Goal: Task Accomplishment & Management: Complete application form

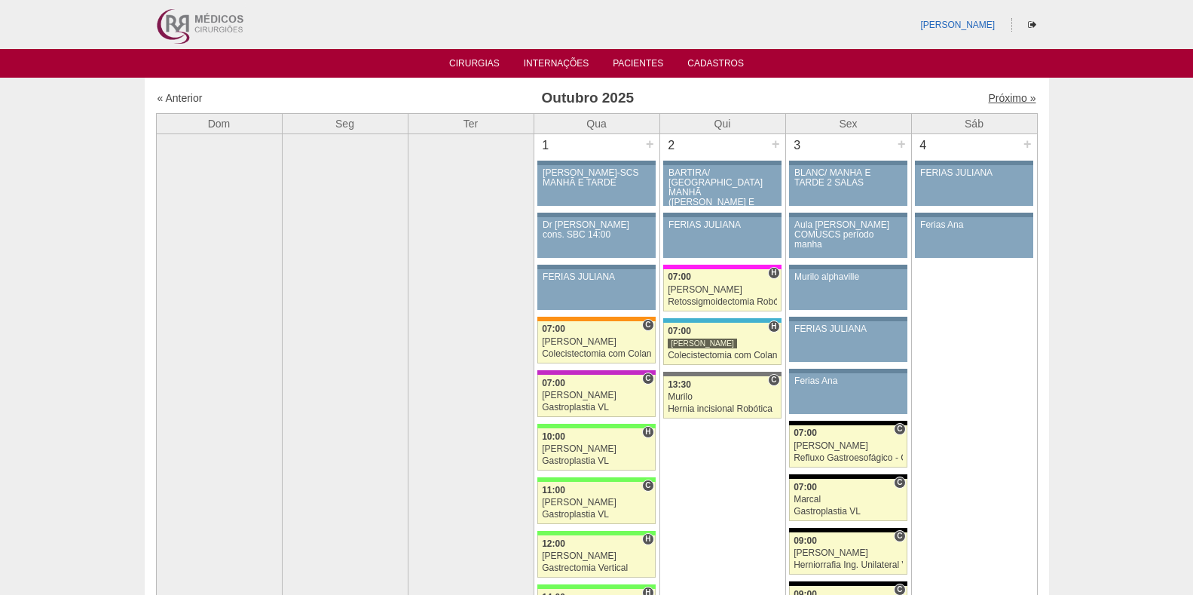
click at [991, 92] on link "Próximo »" at bounding box center [1011, 98] width 47 height 12
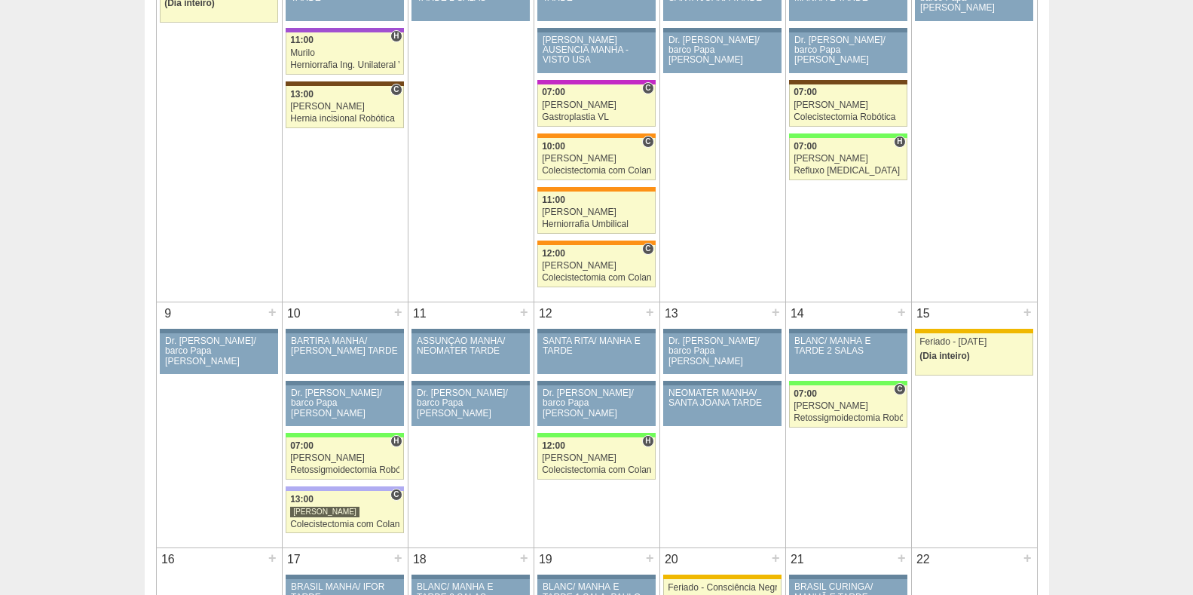
scroll to position [284, 0]
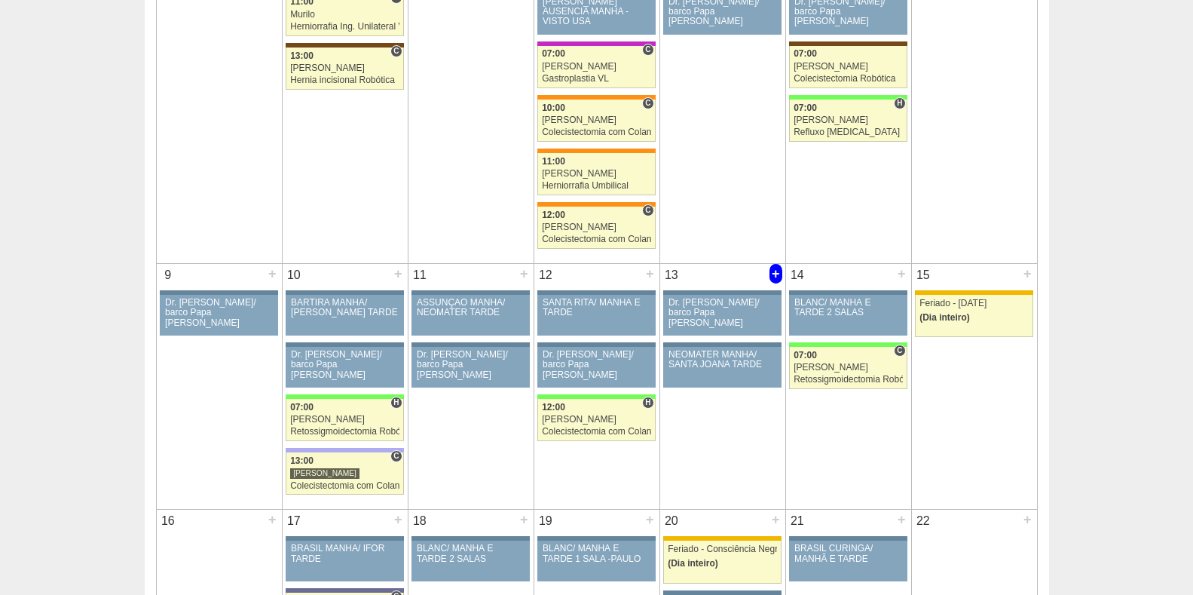
click at [775, 271] on div "+" at bounding box center [776, 274] width 13 height 20
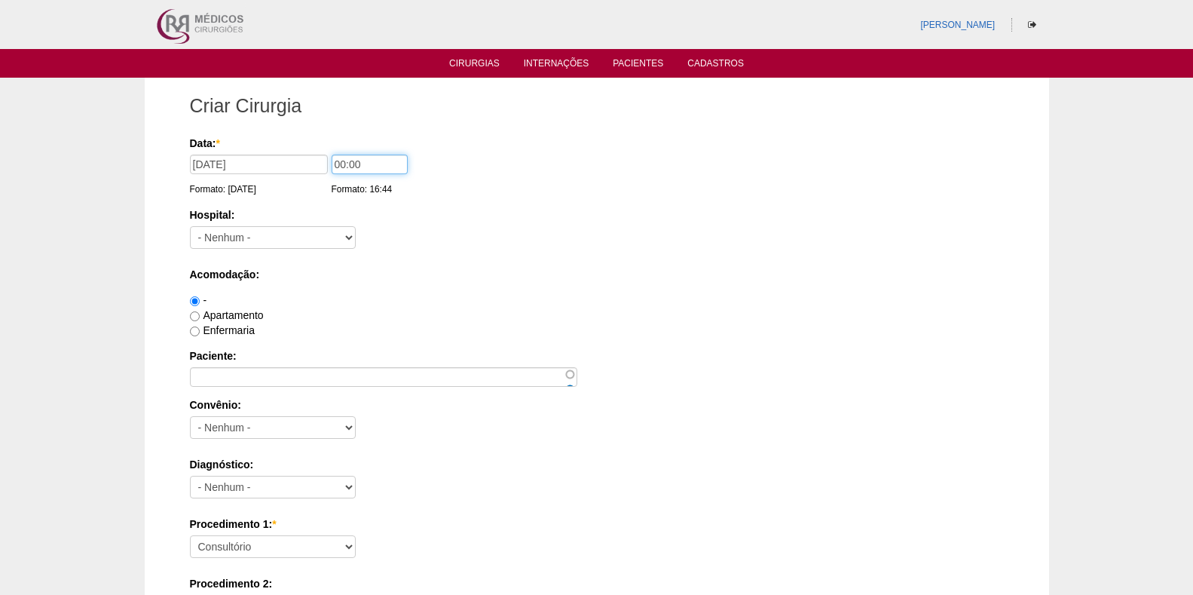
click at [342, 161] on input "00:00" at bounding box center [370, 165] width 76 height 20
type input "07:00"
click at [238, 233] on select "- Nenhum - 9 de Julho Albert Einstein Alvorada América Assunção Bartira Benefic…" at bounding box center [273, 237] width 166 height 23
select select "56"
click at [190, 226] on select "- Nenhum - 9 de Julho Albert Einstein Alvorada América Assunção Bartira Benefic…" at bounding box center [273, 237] width 166 height 23
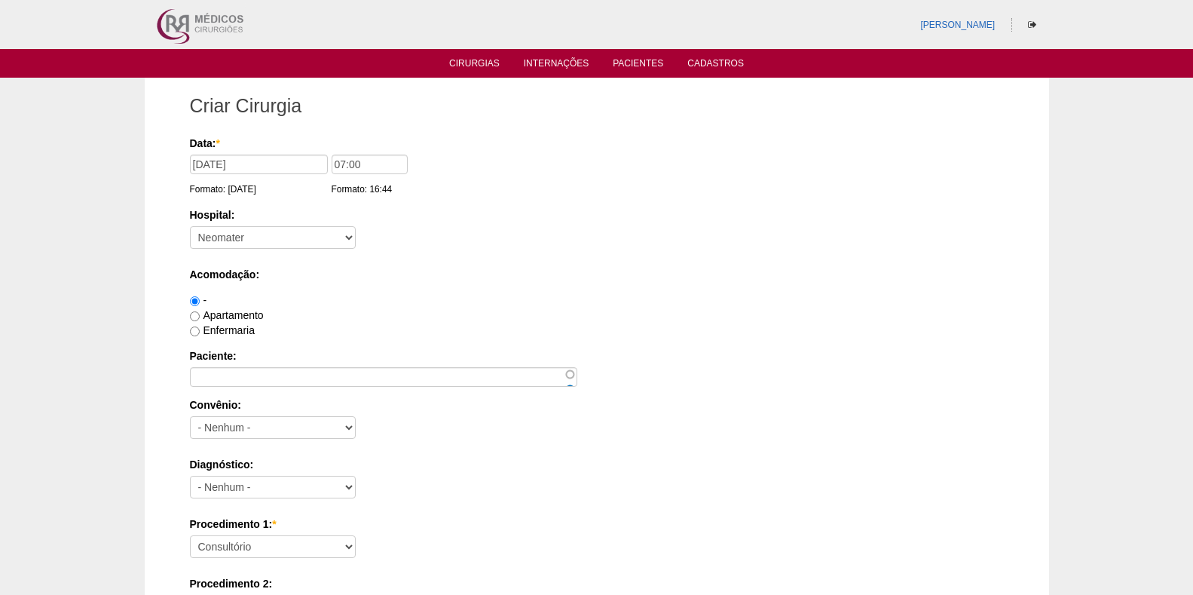
click at [227, 329] on label "Enfermaria" at bounding box center [222, 330] width 65 height 12
click at [200, 329] on input "Enfermaria" at bounding box center [195, 331] width 10 height 10
radio input "true"
click at [225, 330] on label "Enfermaria" at bounding box center [222, 330] width 65 height 12
click at [200, 330] on input "Enfermaria" at bounding box center [195, 331] width 10 height 10
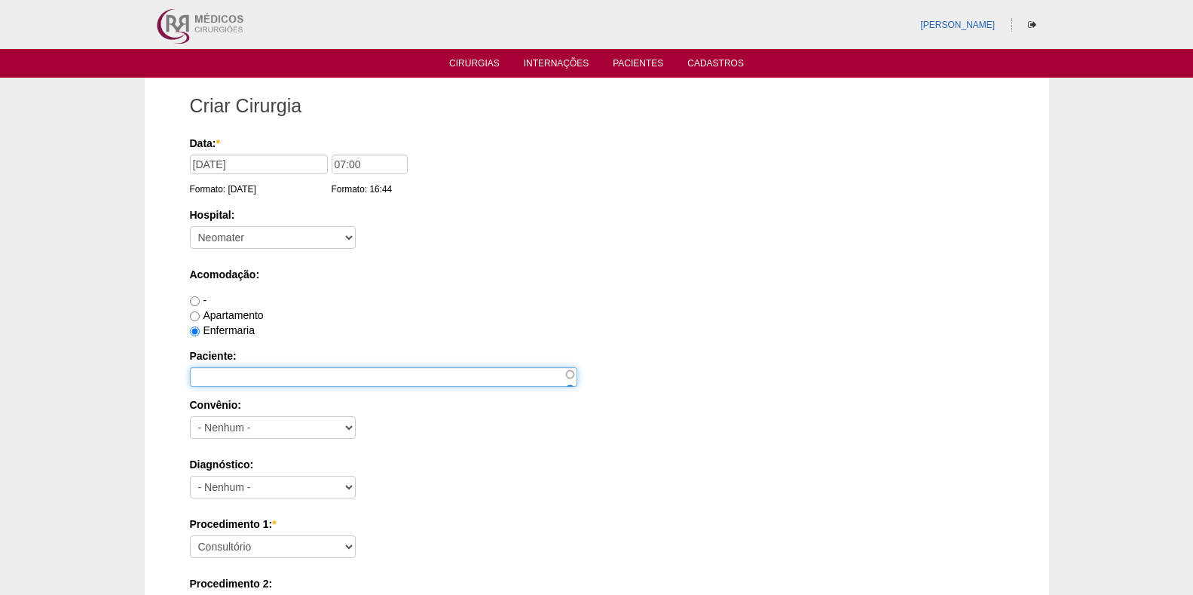
click at [234, 379] on input "Paciente:" at bounding box center [383, 377] width 387 height 20
click at [228, 374] on input "Paciente:" at bounding box center [383, 377] width 387 height 20
type input "CLEIDE REGINA DOS SANTOS"
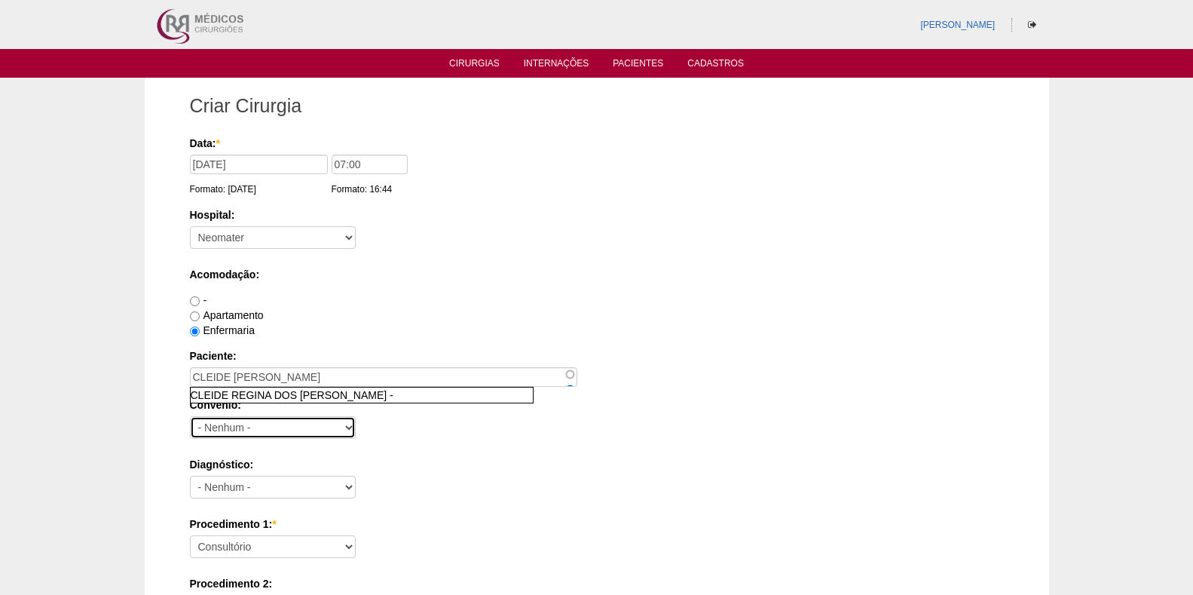
click at [315, 426] on select "- Nenhum - Abet Afresp Allianz Amil Blue Life Caasp Cabesp Caixa de Pensões Car…" at bounding box center [273, 427] width 166 height 23
select select "25"
click at [190, 416] on select "- Nenhum - Abet Afresp Allianz Amil Blue Life Caasp Cabesp Caixa de Pensões Car…" at bounding box center [273, 427] width 166 height 23
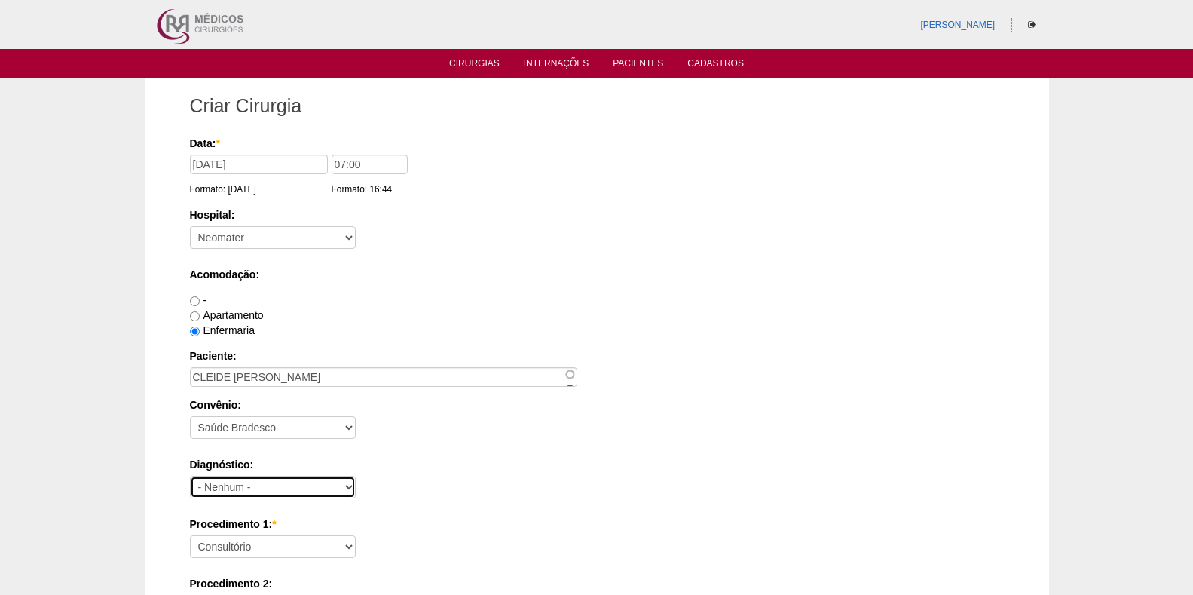
click at [275, 485] on select "- Nenhum - Abdome Agudo Abscesso Hepático Abscesso Perianal Abscesso Peritoneal…" at bounding box center [273, 487] width 166 height 23
select select "12"
click at [190, 476] on select "- Nenhum - Abdome Agudo Abscesso Hepático Abscesso Perianal Abscesso Peritoneal…" at bounding box center [273, 487] width 166 height 23
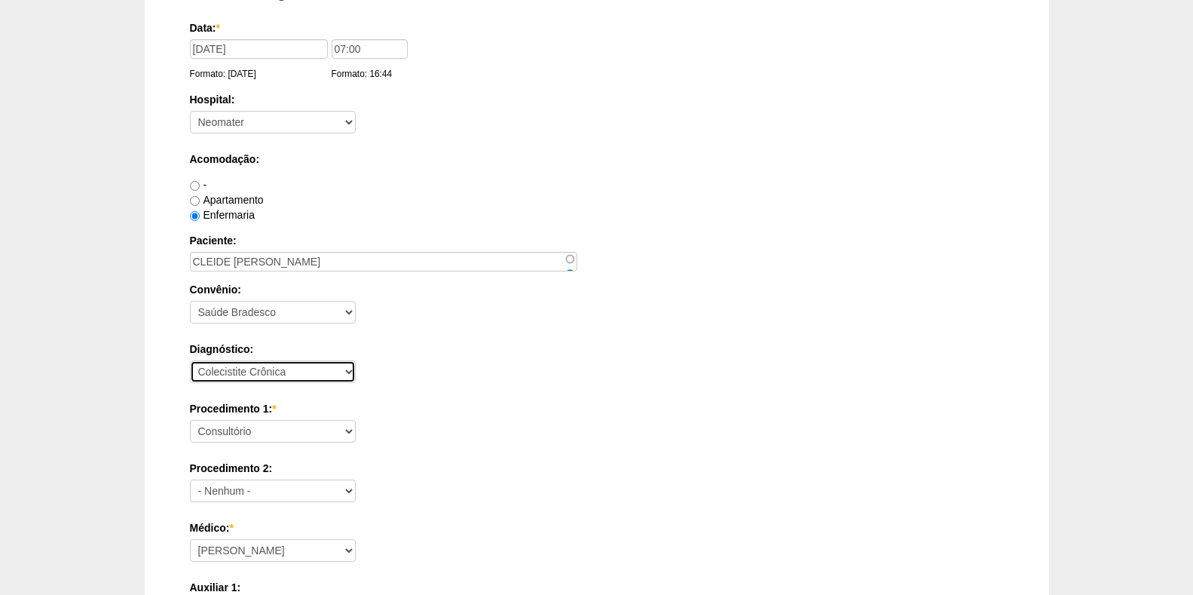
scroll to position [151, 0]
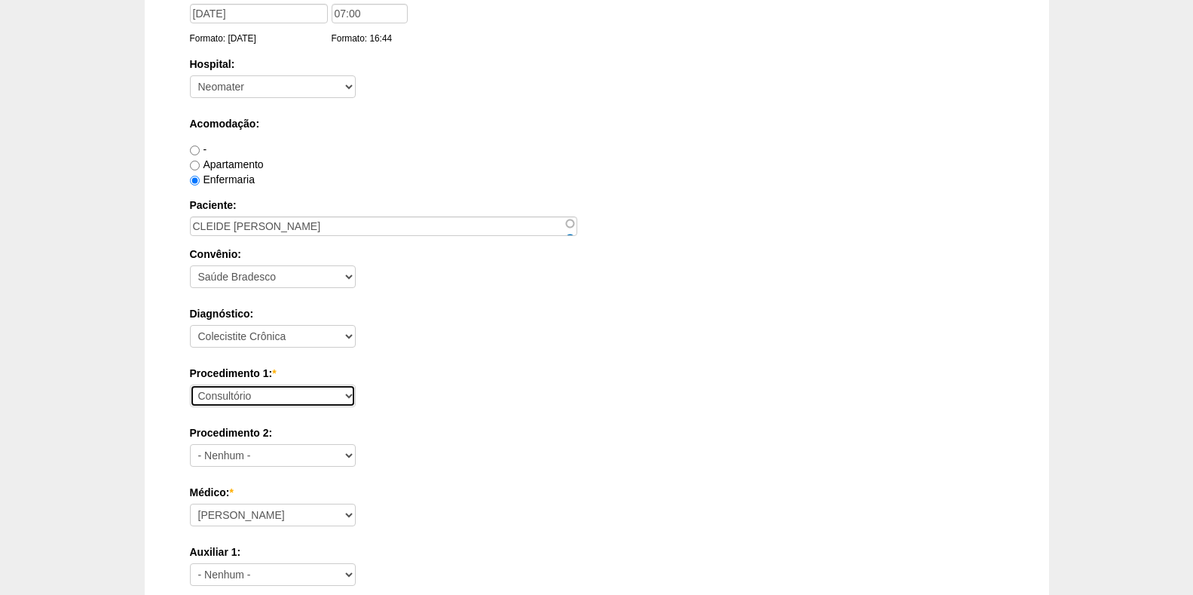
click at [322, 395] on select "Consultório Abscesso Hepático - Drenagem Abscesso perianal Amputação Abdômino P…" at bounding box center [273, 395] width 166 height 23
select select "3735"
click at [190, 384] on select "Consultório Abscesso Hepático - Drenagem Abscesso perianal Amputação Abdômino P…" at bounding box center [273, 395] width 166 height 23
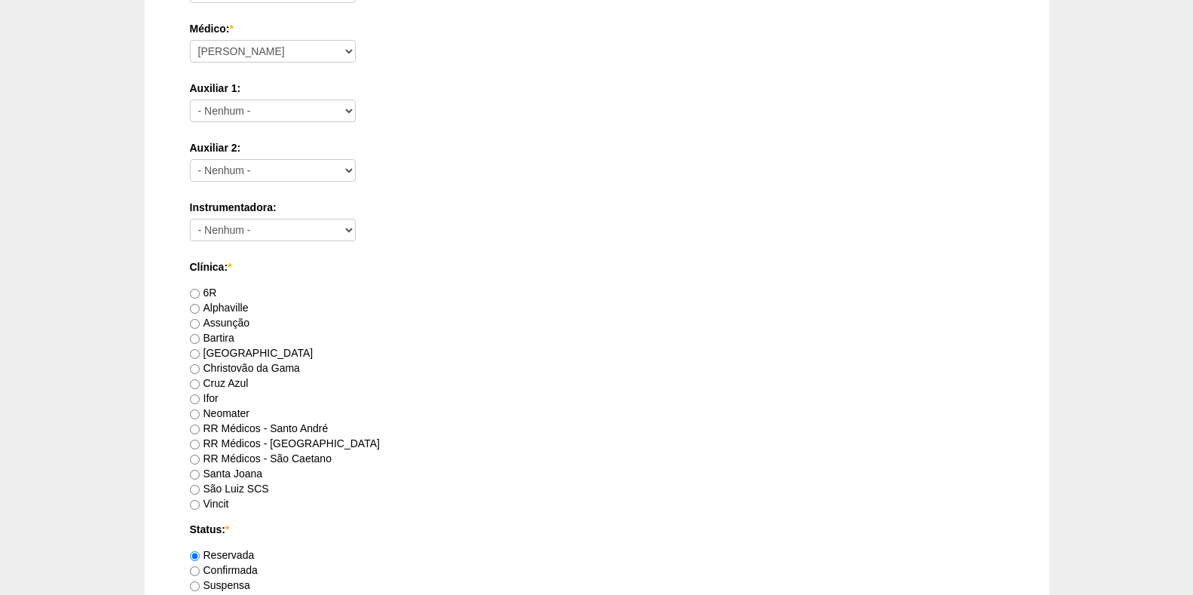
scroll to position [619, 0]
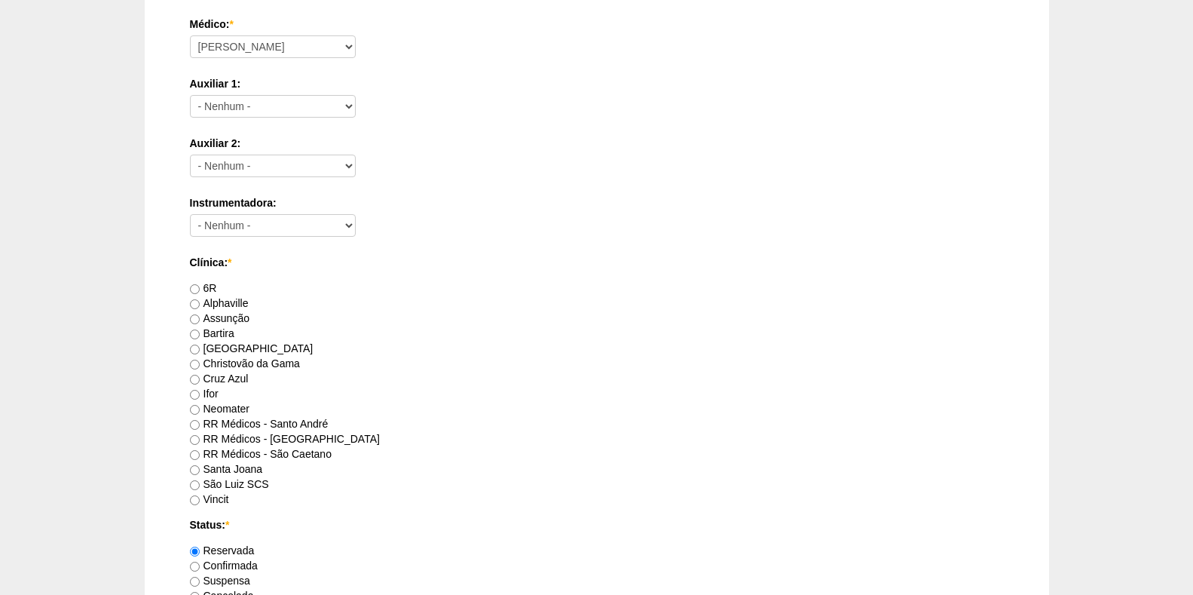
click at [223, 406] on label "Neomater" at bounding box center [220, 409] width 60 height 12
click at [200, 406] on input "Neomater" at bounding box center [195, 410] width 10 height 10
radio input "true"
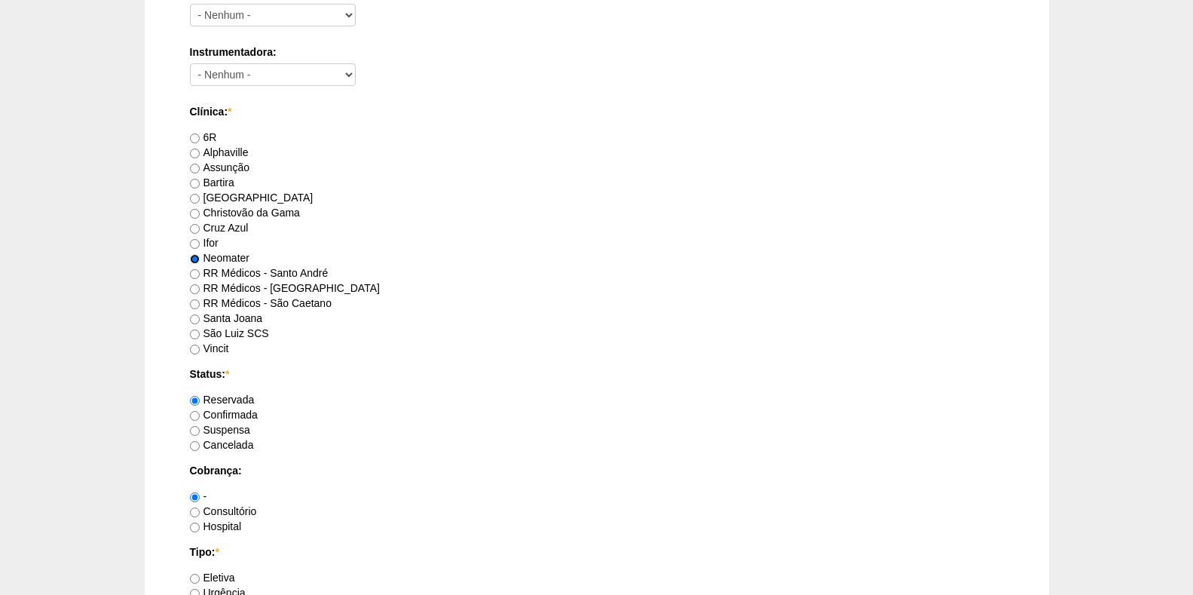
scroll to position [845, 0]
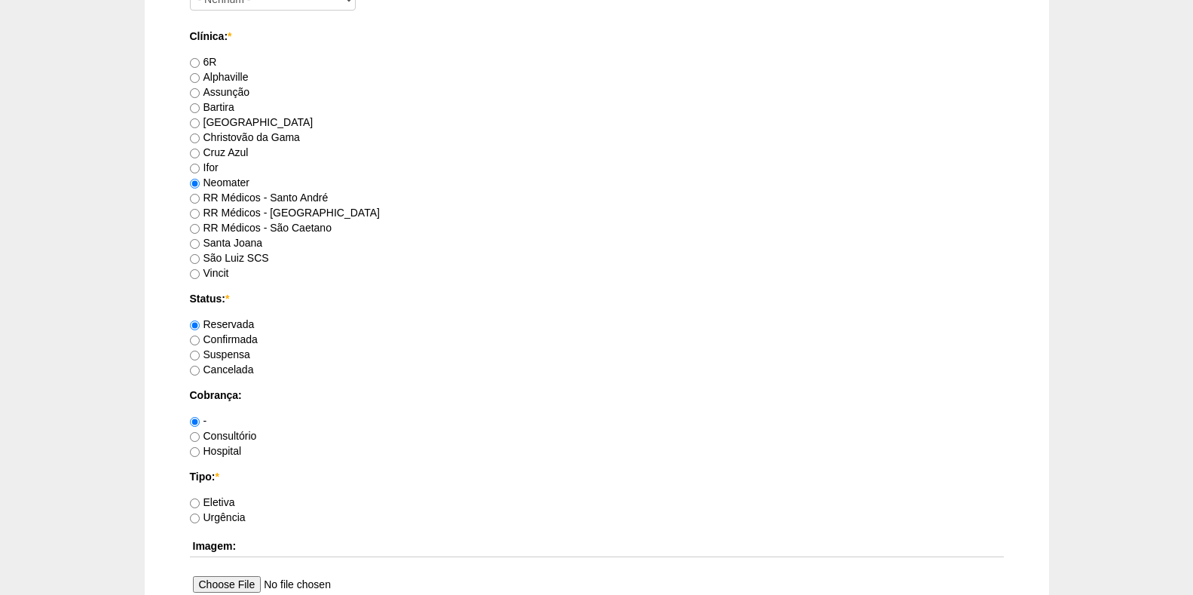
click at [215, 453] on label "Hospital" at bounding box center [216, 451] width 52 height 12
click at [200, 453] on input "Hospital" at bounding box center [195, 452] width 10 height 10
radio input "true"
click at [215, 453] on label "Hospital" at bounding box center [216, 451] width 52 height 12
click at [200, 453] on input "Hospital" at bounding box center [195, 452] width 10 height 10
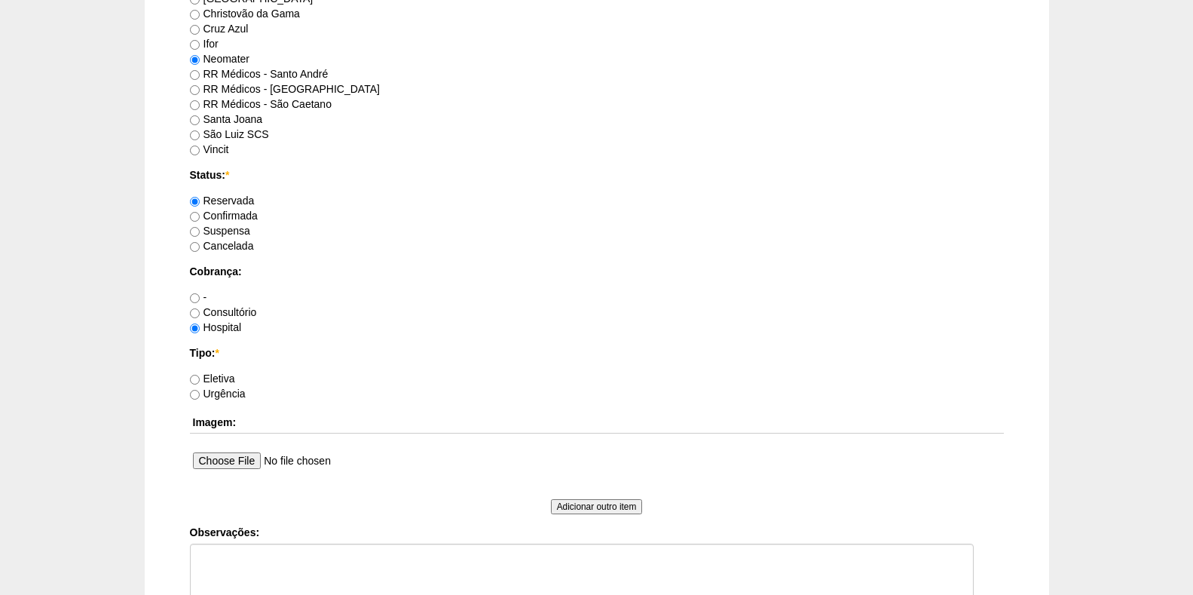
scroll to position [996, 0]
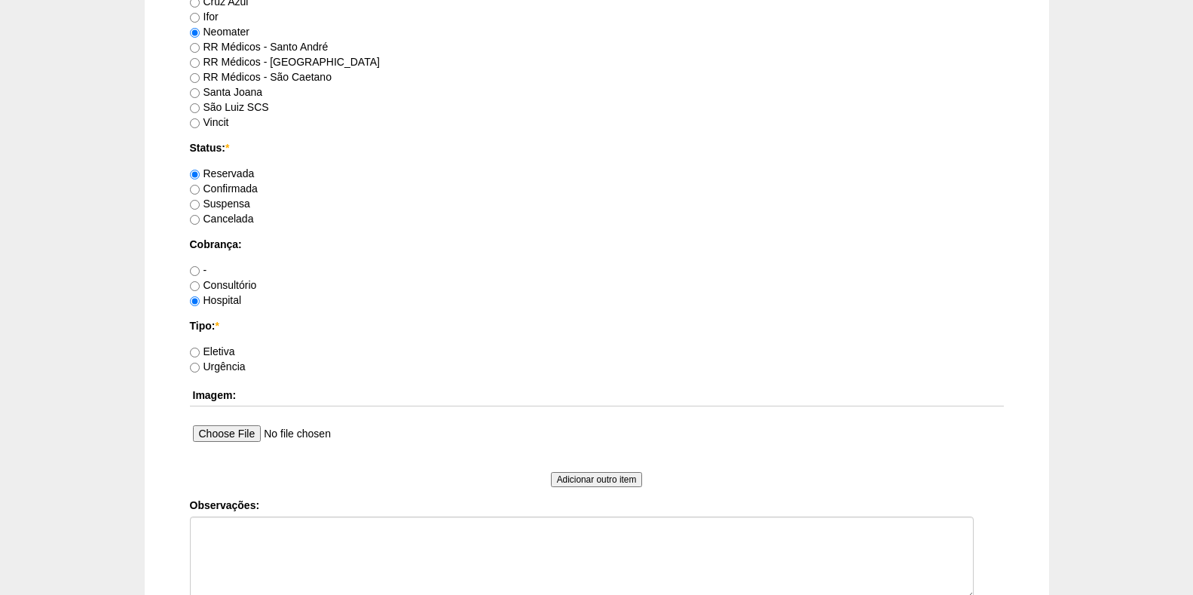
click at [228, 351] on label "Eletiva" at bounding box center [212, 351] width 45 height 12
click at [200, 351] on input "Eletiva" at bounding box center [195, 353] width 10 height 10
radio input "true"
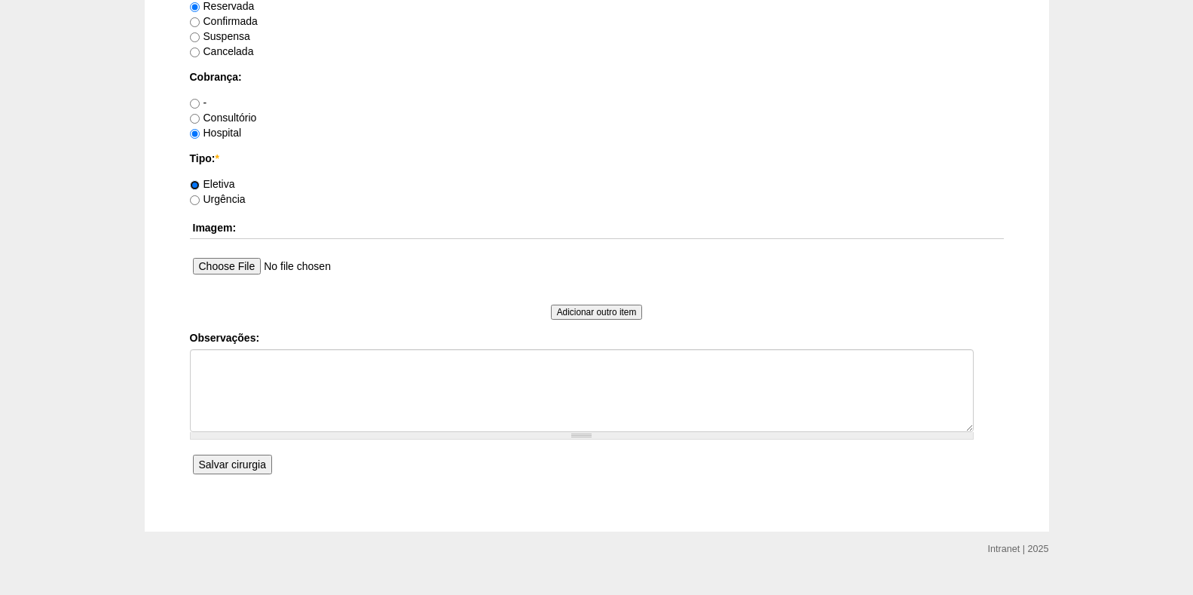
scroll to position [1190, 0]
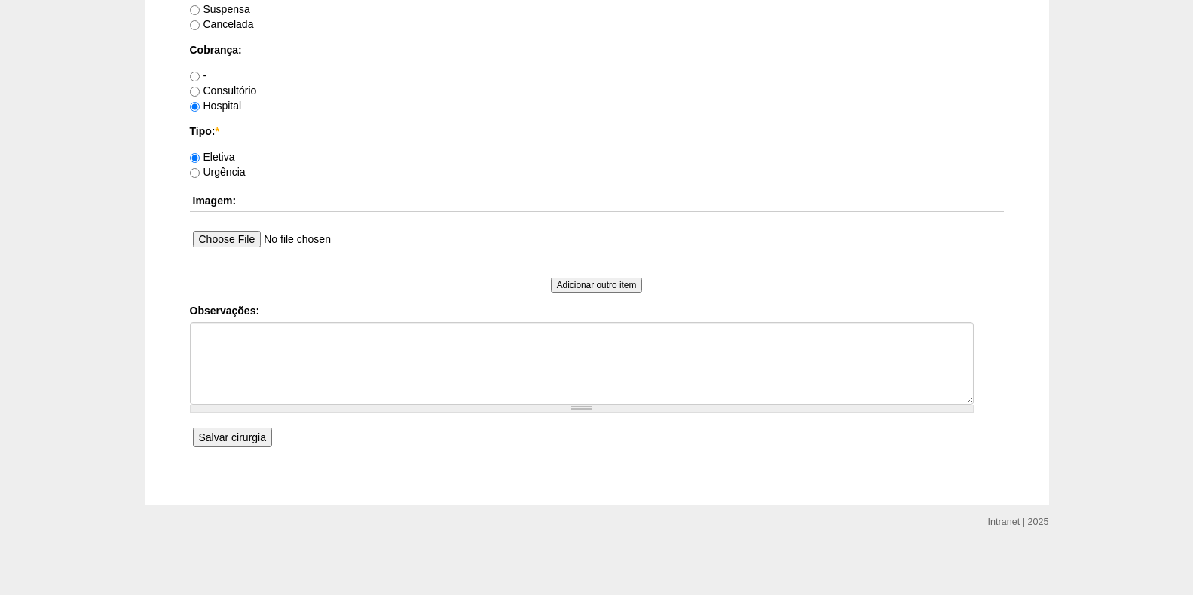
click at [219, 442] on input "Salvar cirurgia" at bounding box center [232, 437] width 79 height 20
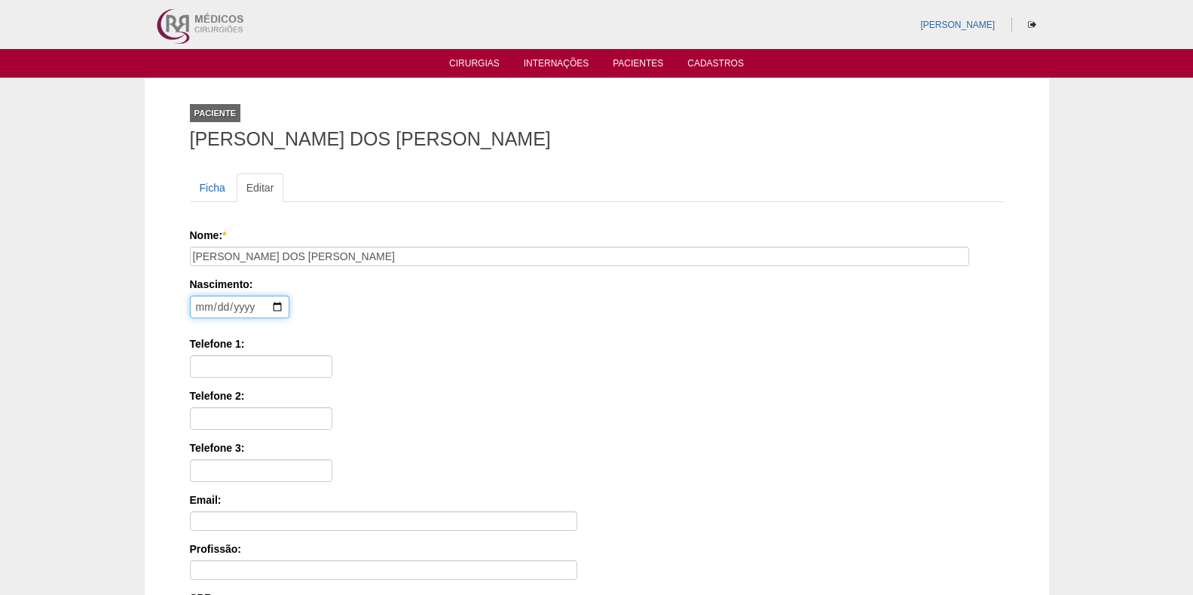
click at [195, 305] on input "date" at bounding box center [240, 307] width 100 height 23
type input "1978-04-25"
click at [257, 365] on input "Telefone 1:" at bounding box center [261, 366] width 142 height 23
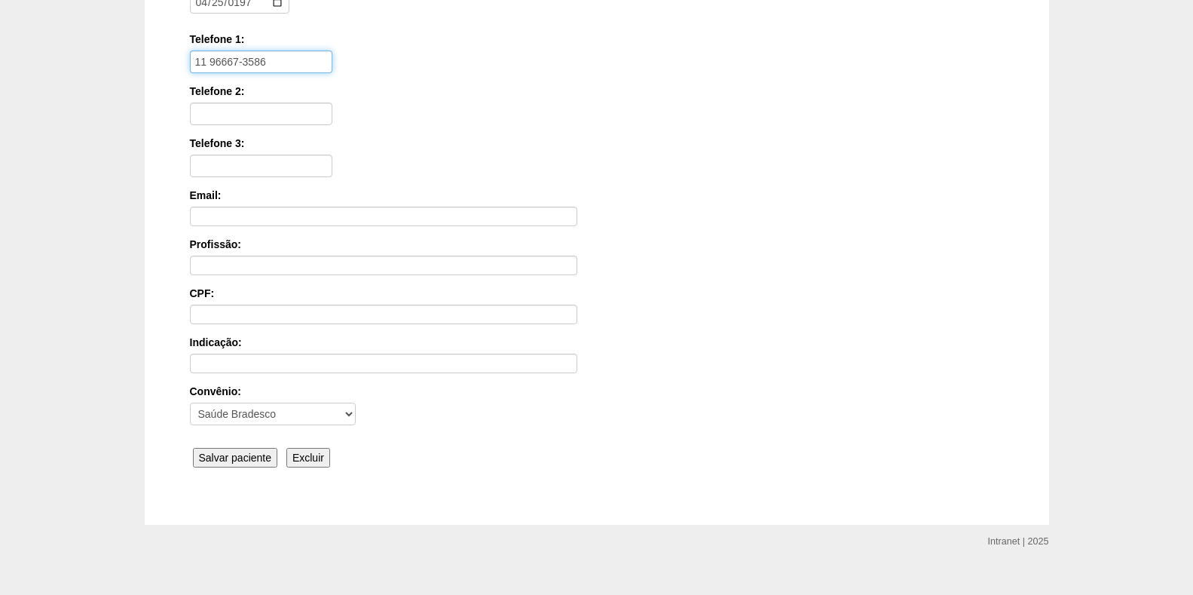
scroll to position [325, 0]
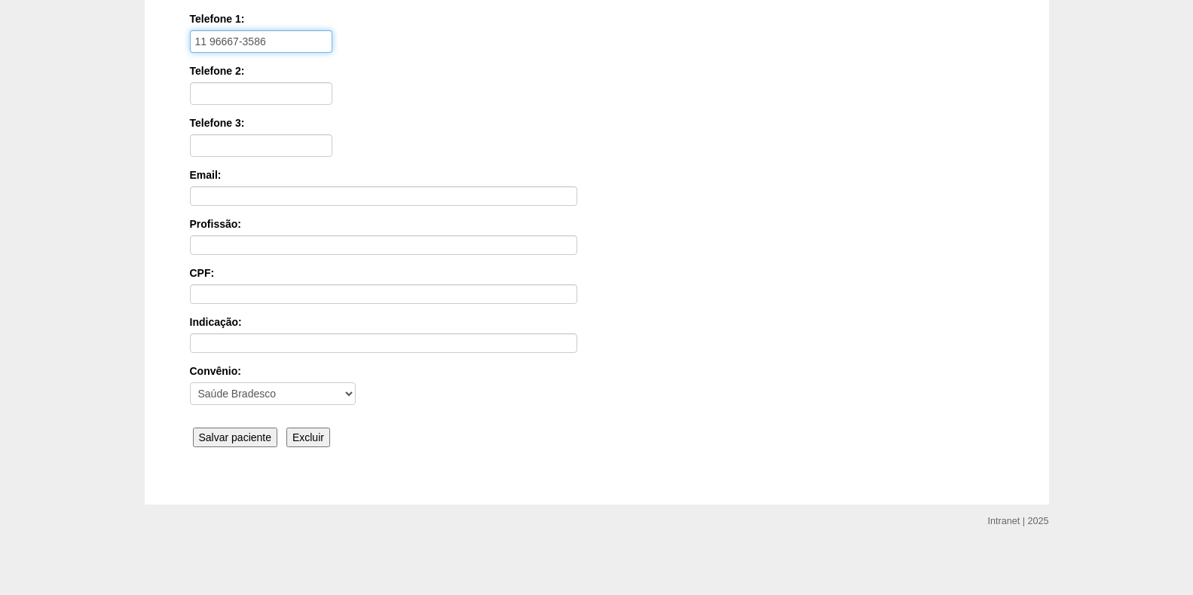
type input "11 96667-3586"
click at [234, 436] on input "Salvar paciente" at bounding box center [235, 437] width 85 height 20
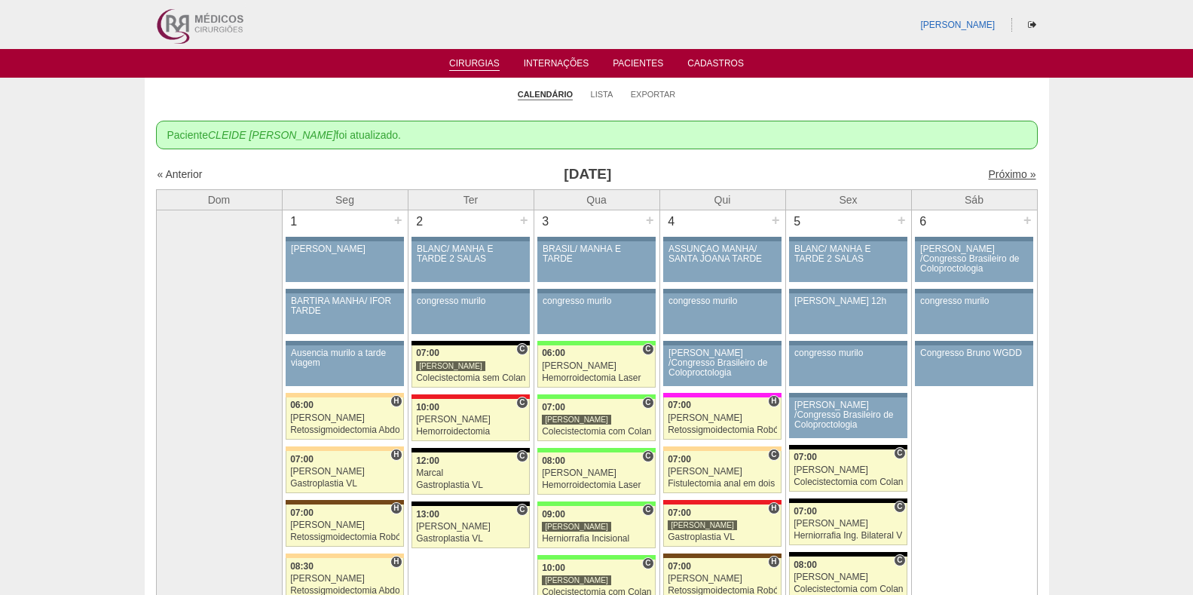
click at [988, 170] on link "Próximo »" at bounding box center [1011, 174] width 47 height 12
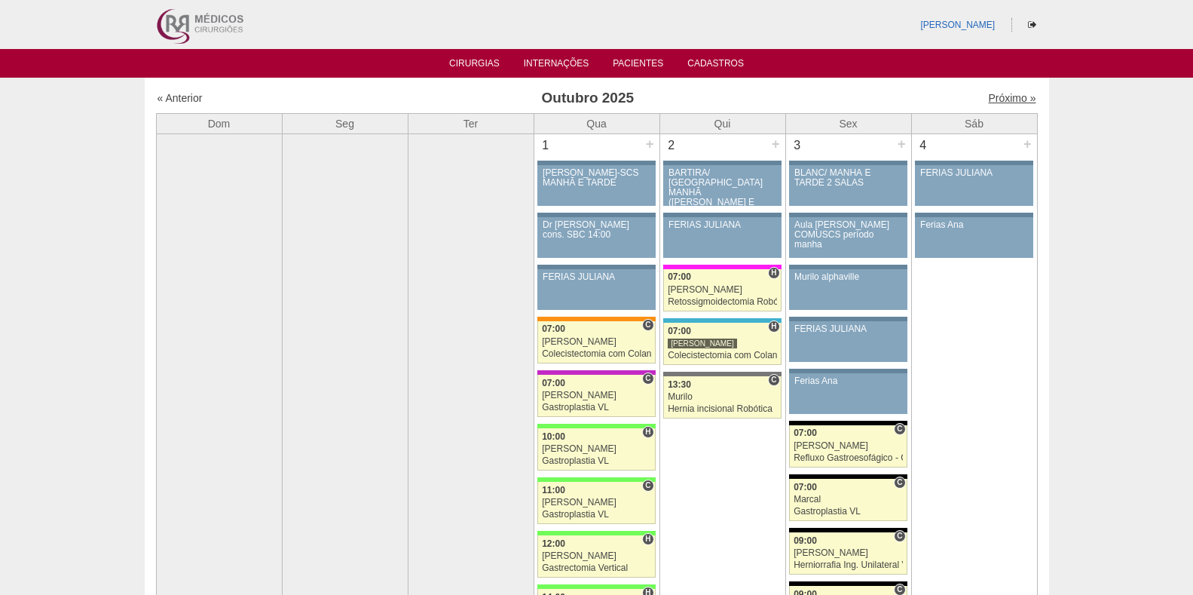
click at [994, 97] on link "Próximo »" at bounding box center [1011, 98] width 47 height 12
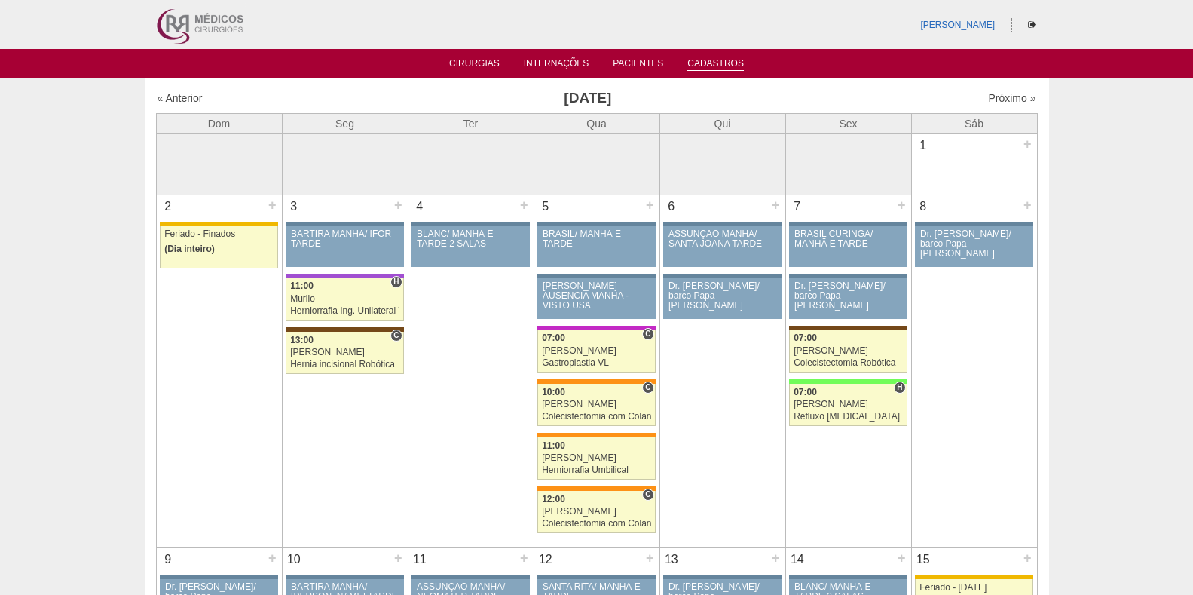
click at [695, 59] on link "Cadastros" at bounding box center [716, 64] width 57 height 13
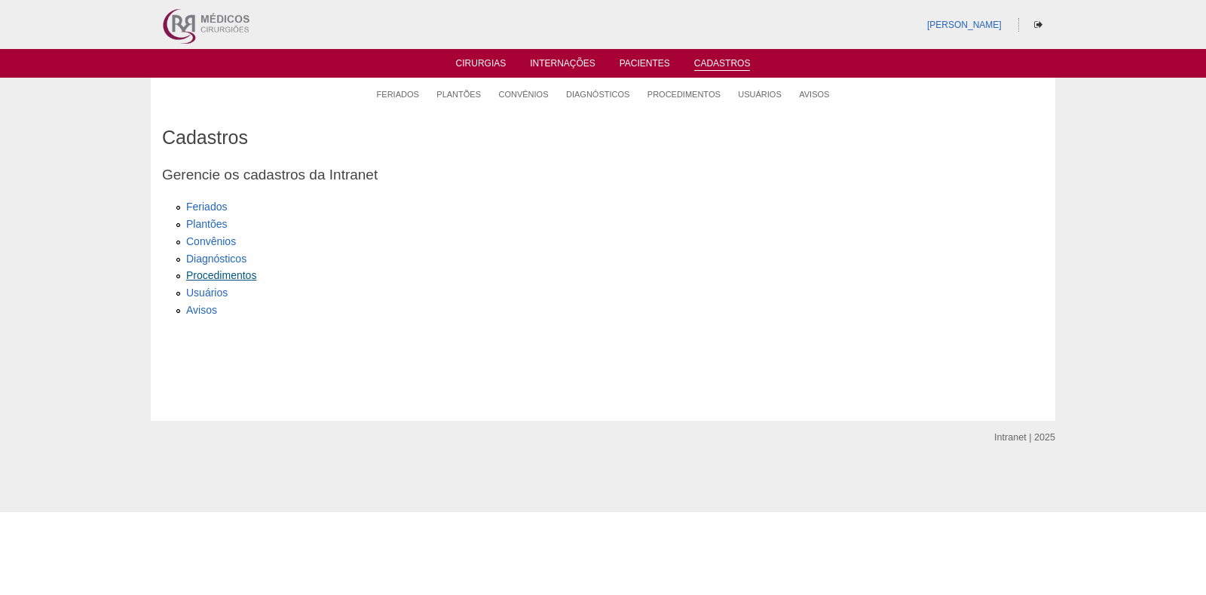
click at [217, 273] on link "Procedimentos" at bounding box center [221, 275] width 70 height 12
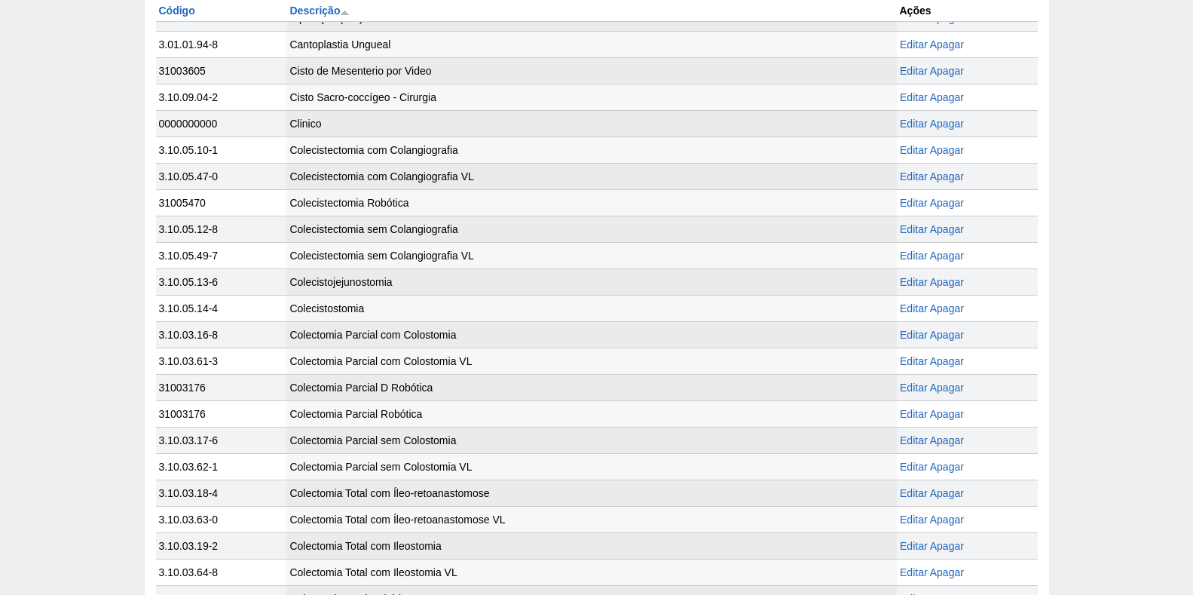
scroll to position [452, 0]
